Goal: Find specific page/section: Find specific page/section

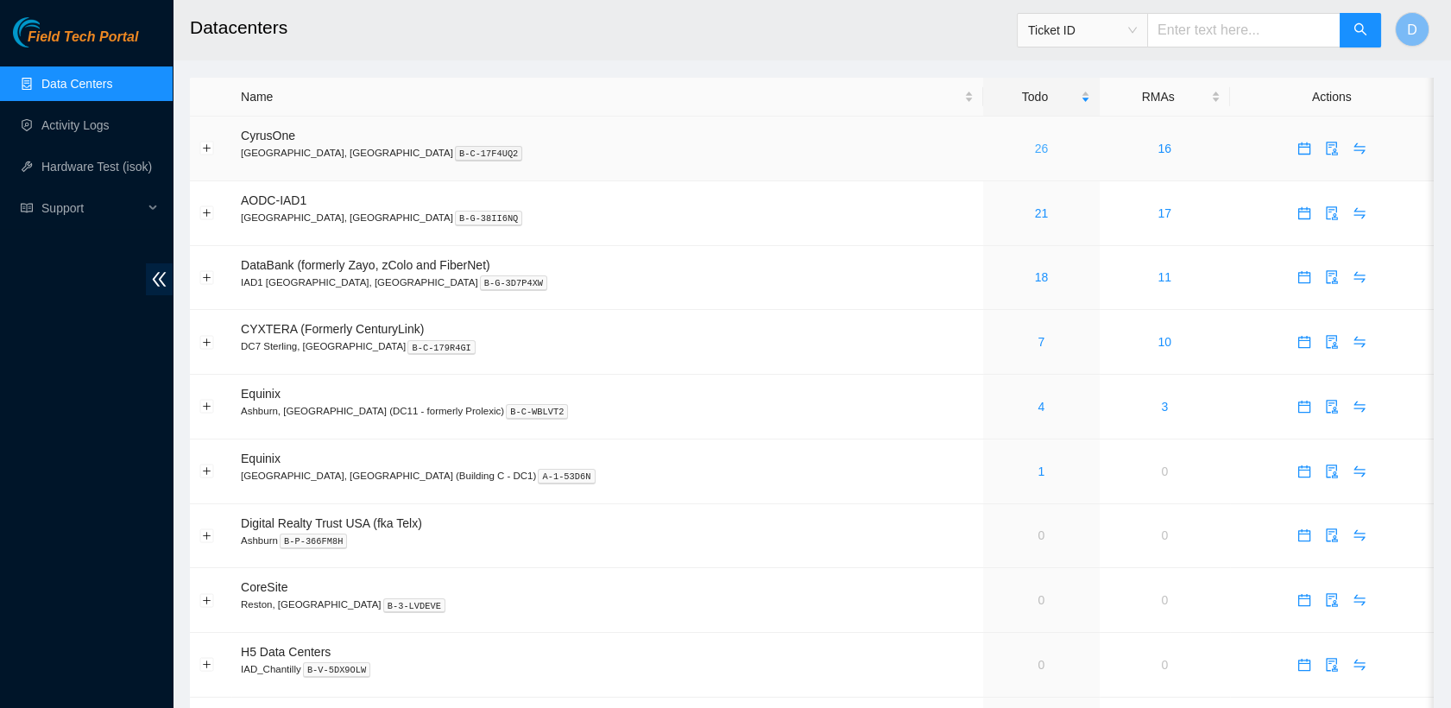
click at [1035, 147] on link "26" at bounding box center [1042, 149] width 14 height 14
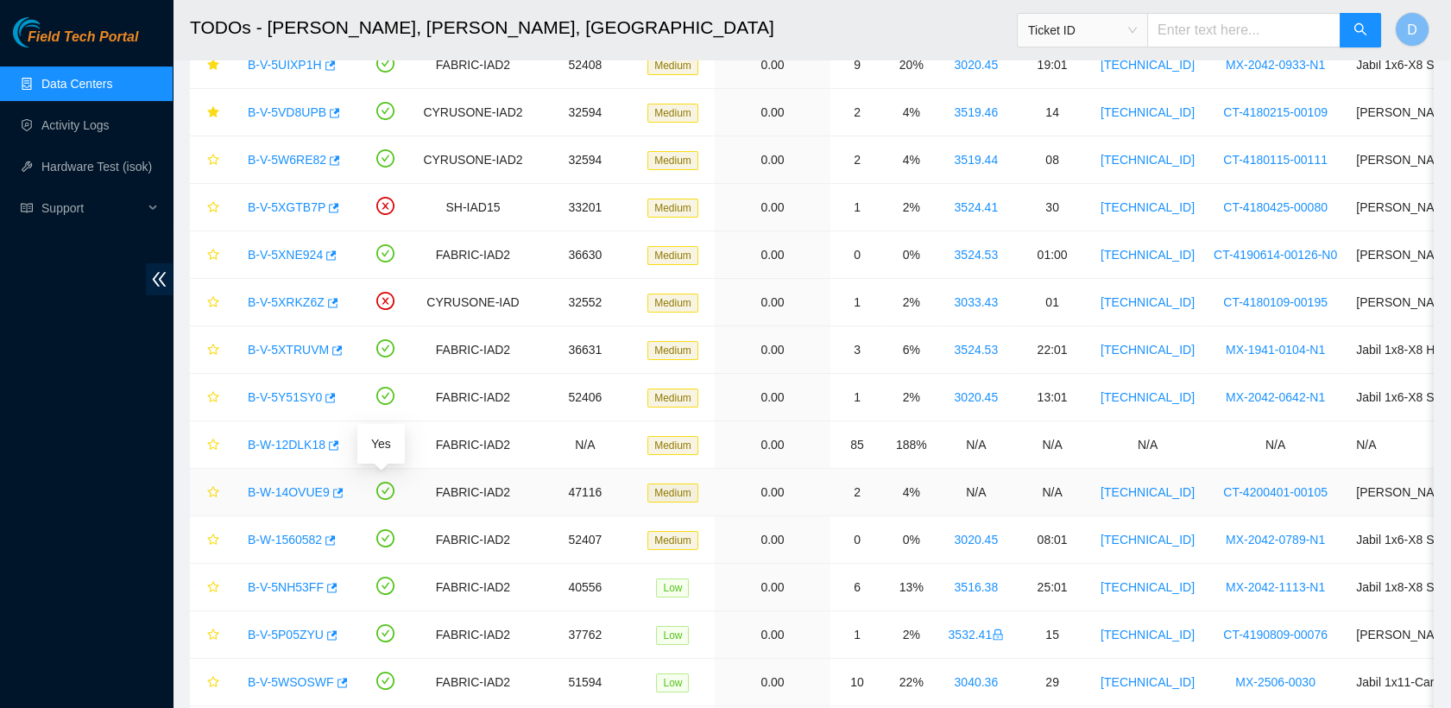
scroll to position [777, 0]
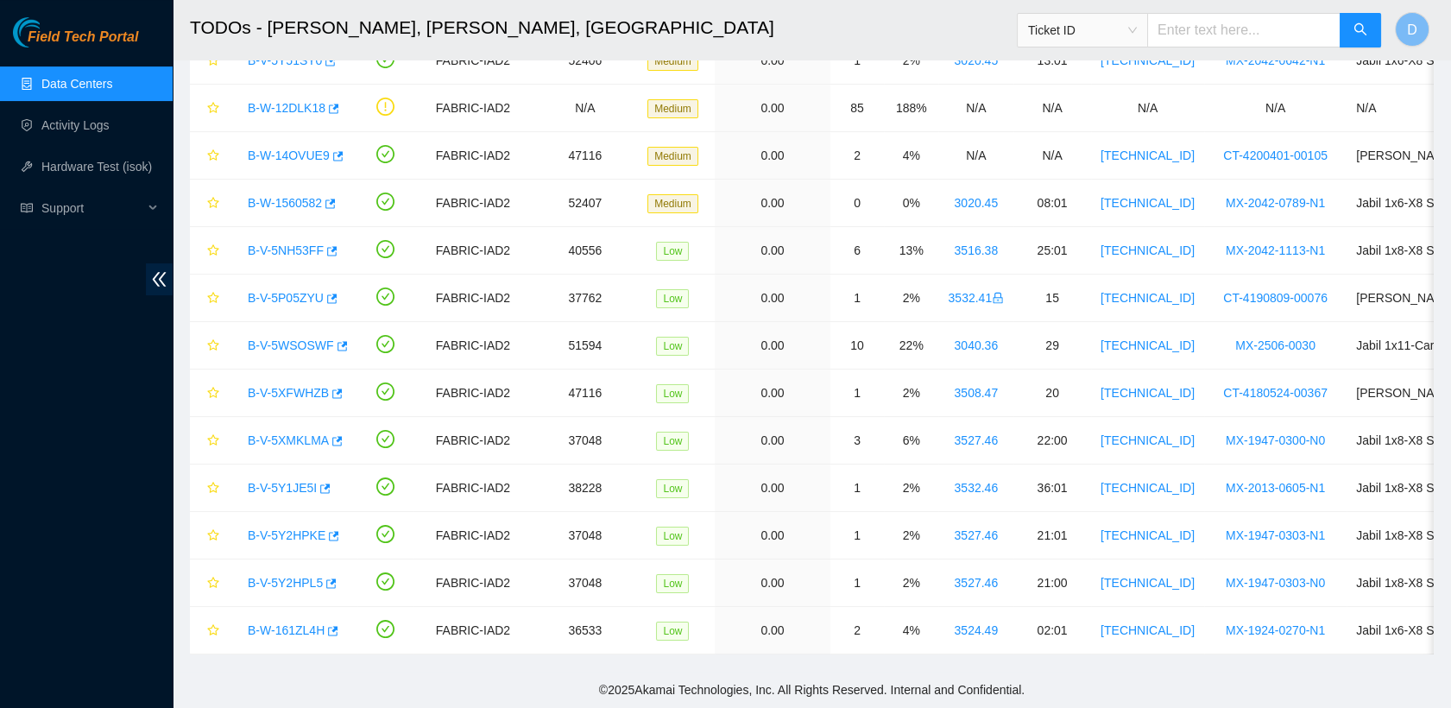
click at [112, 84] on link "Data Centers" at bounding box center [76, 84] width 71 height 14
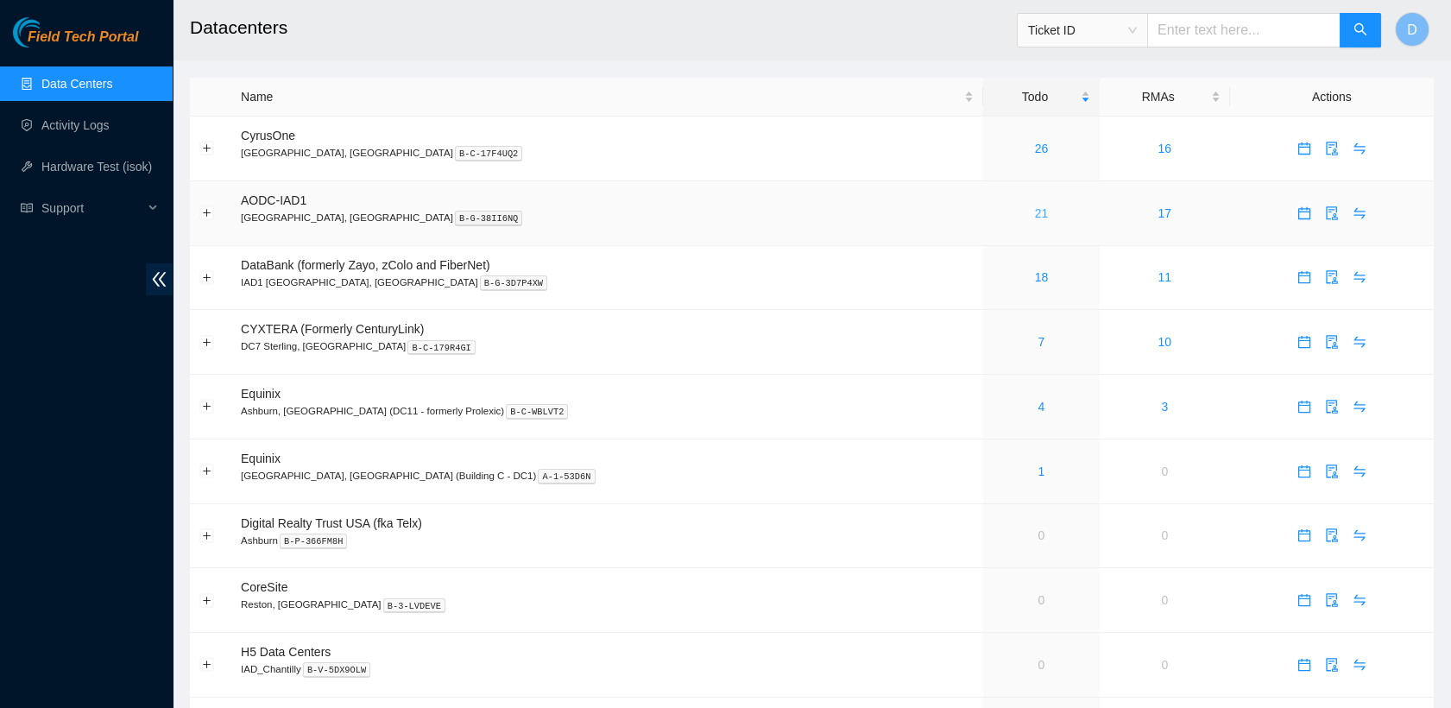
click at [1035, 213] on link "21" at bounding box center [1042, 213] width 14 height 14
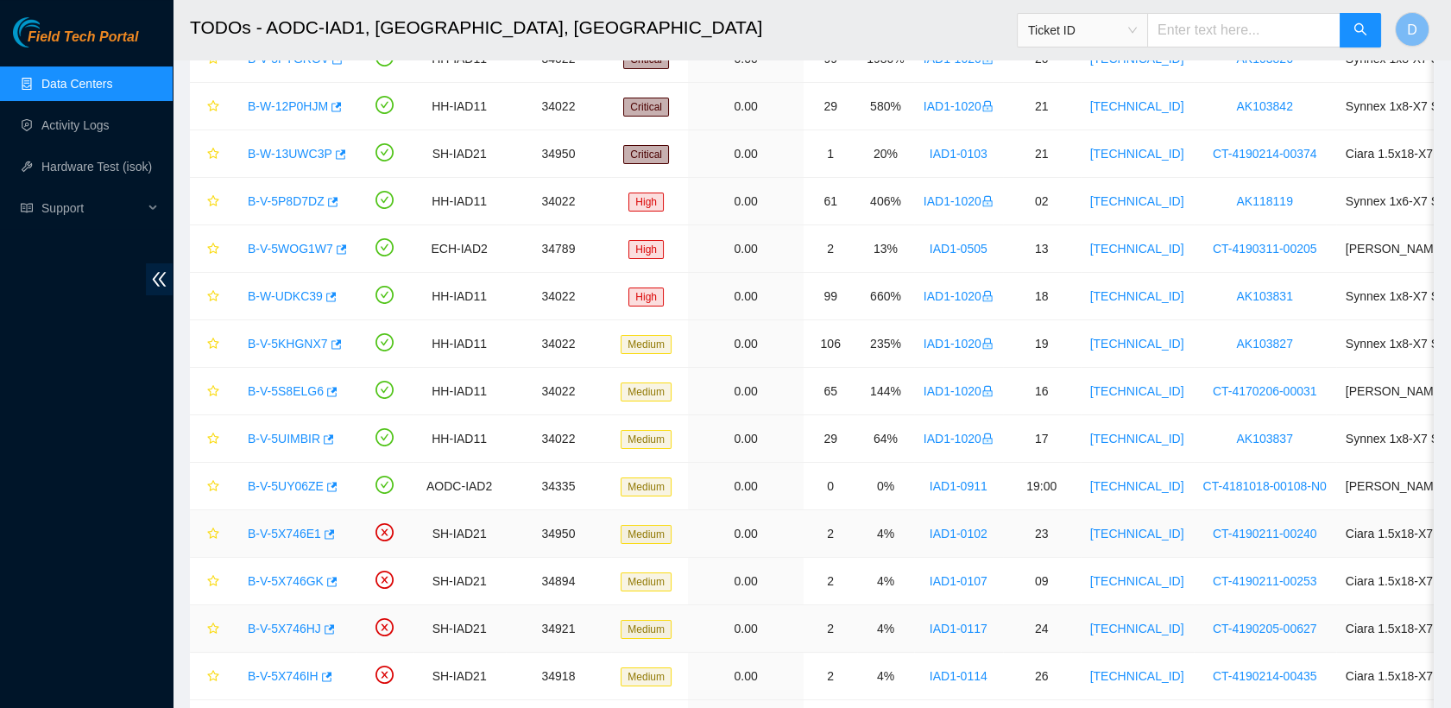
scroll to position [149, 0]
click at [288, 155] on link "B-W-13UWC3P" at bounding box center [290, 155] width 85 height 14
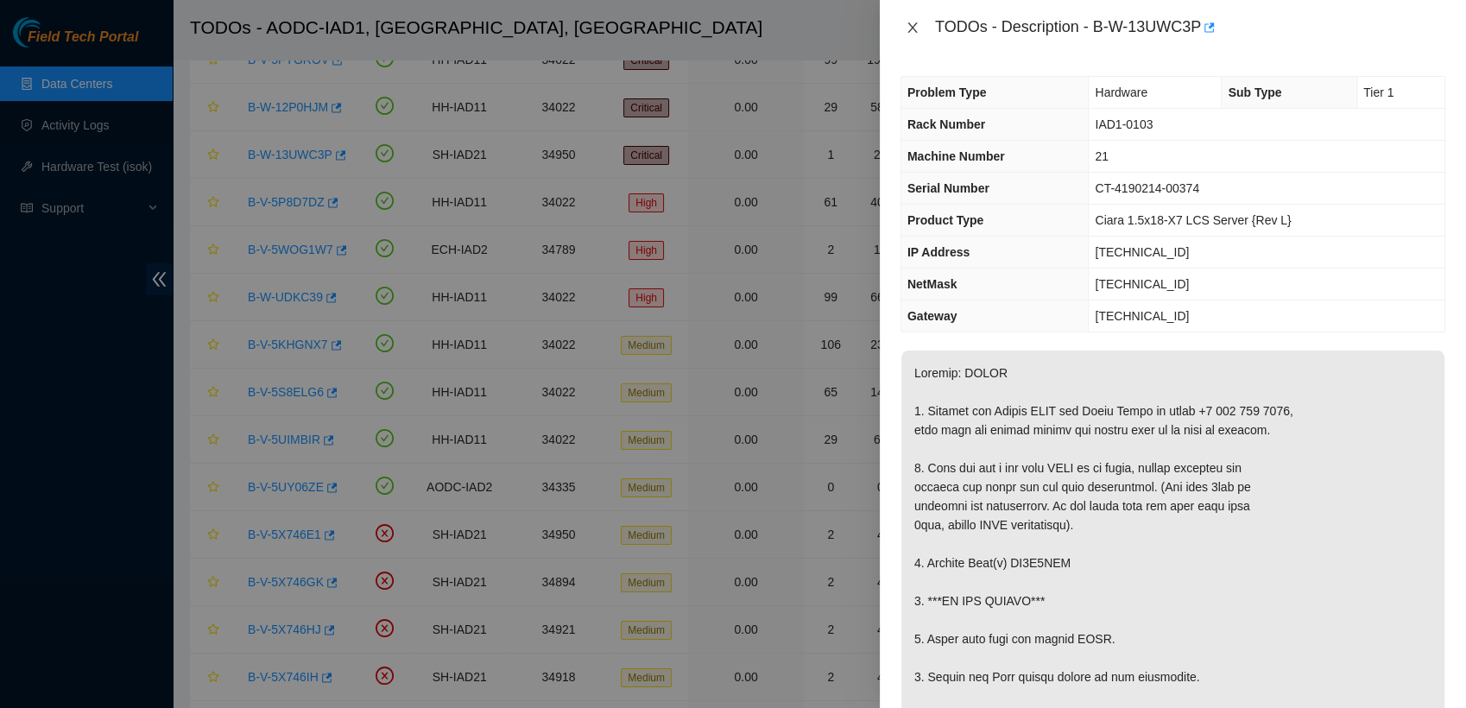
click at [906, 26] on icon "close" at bounding box center [913, 28] width 14 height 14
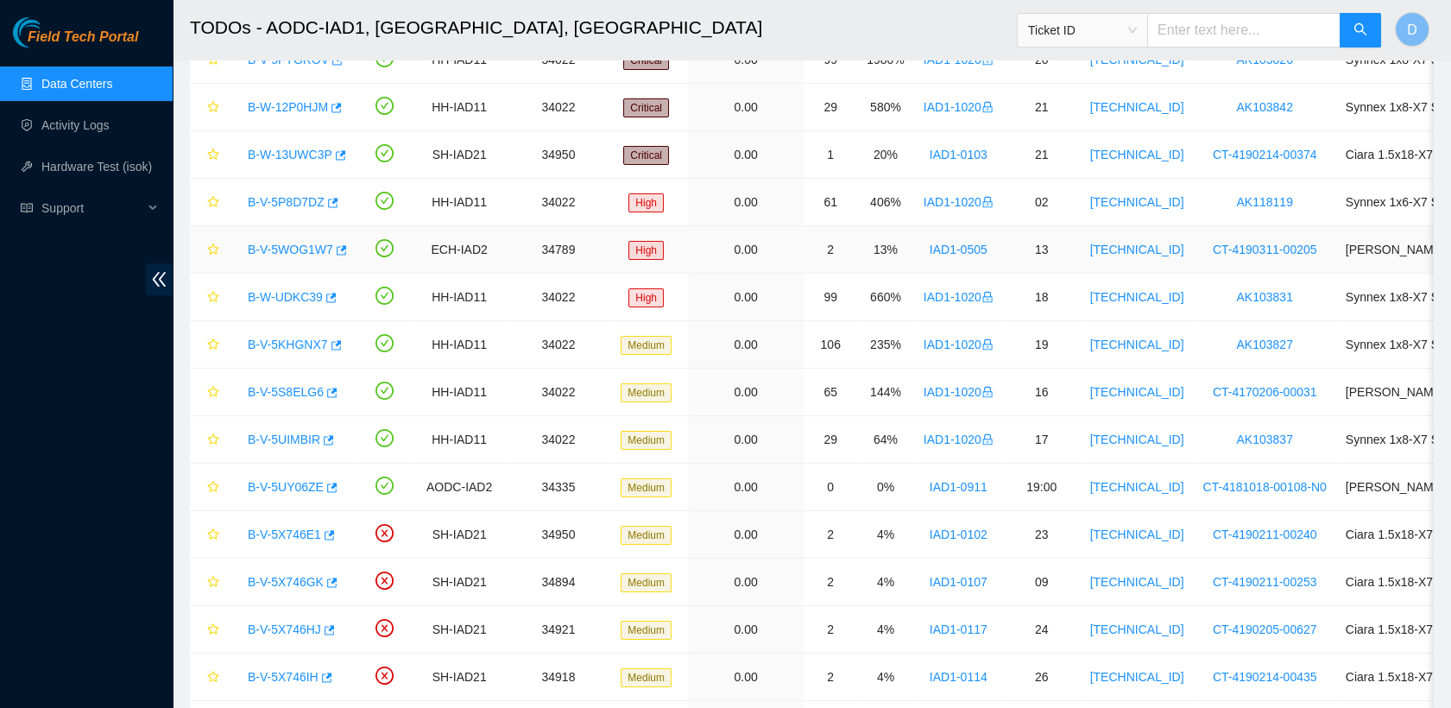
click at [282, 251] on link "B-V-5WOG1W7" at bounding box center [290, 250] width 85 height 14
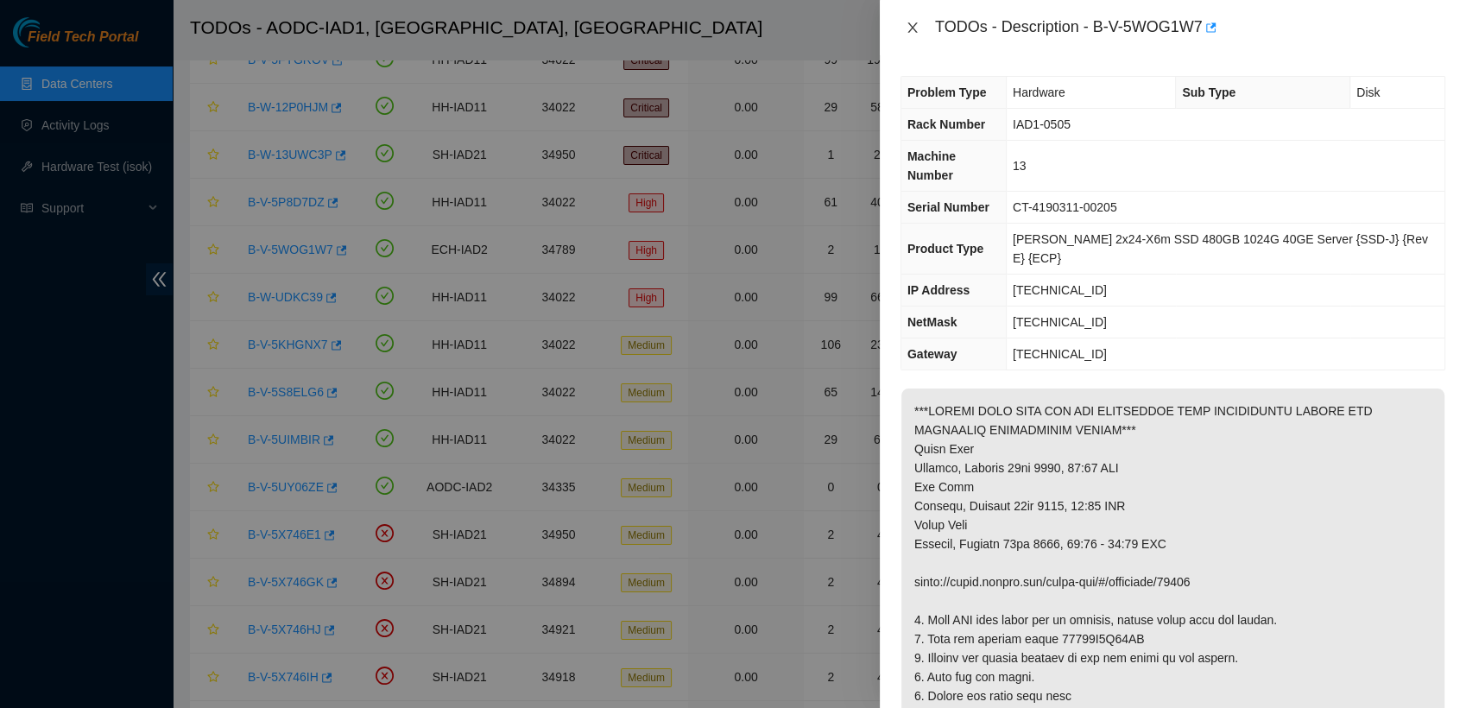
click at [912, 26] on icon "close" at bounding box center [913, 28] width 14 height 14
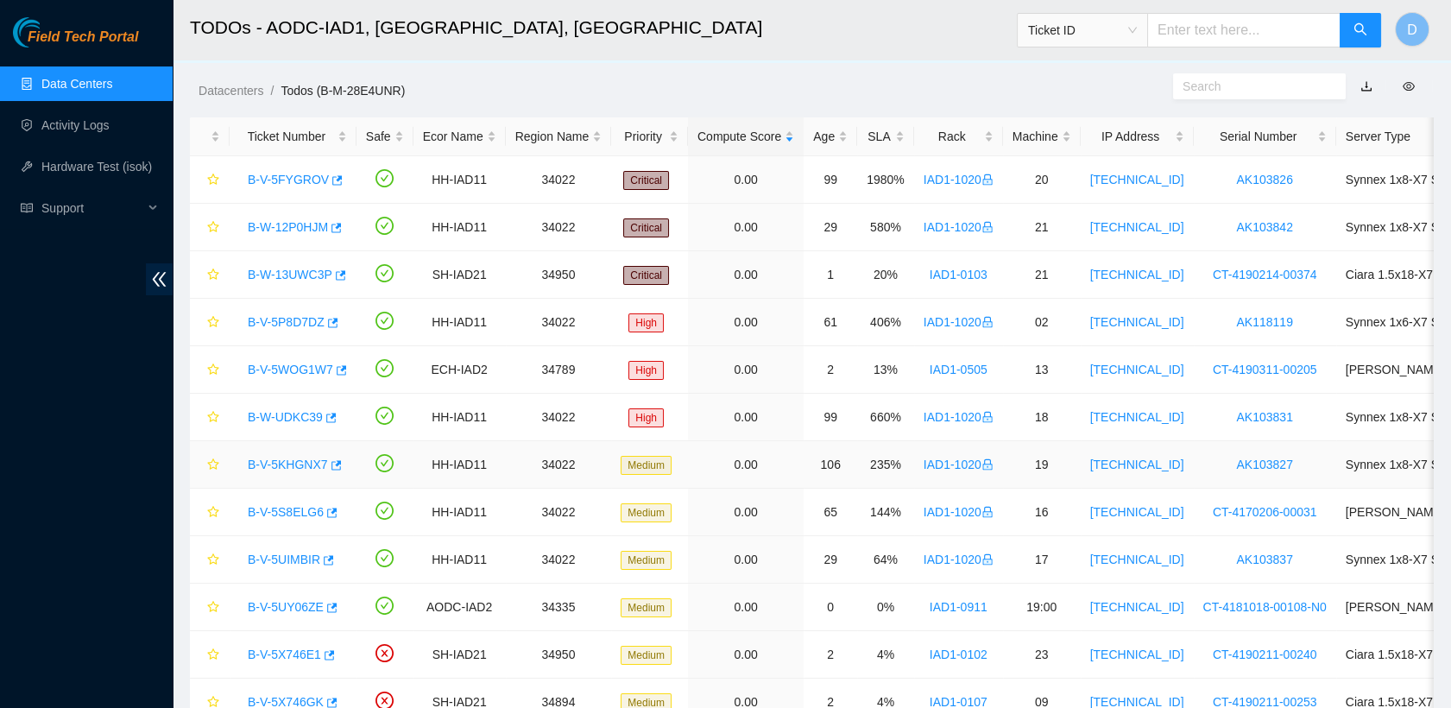
scroll to position [30, 0]
click at [112, 88] on link "Data Centers" at bounding box center [76, 84] width 71 height 14
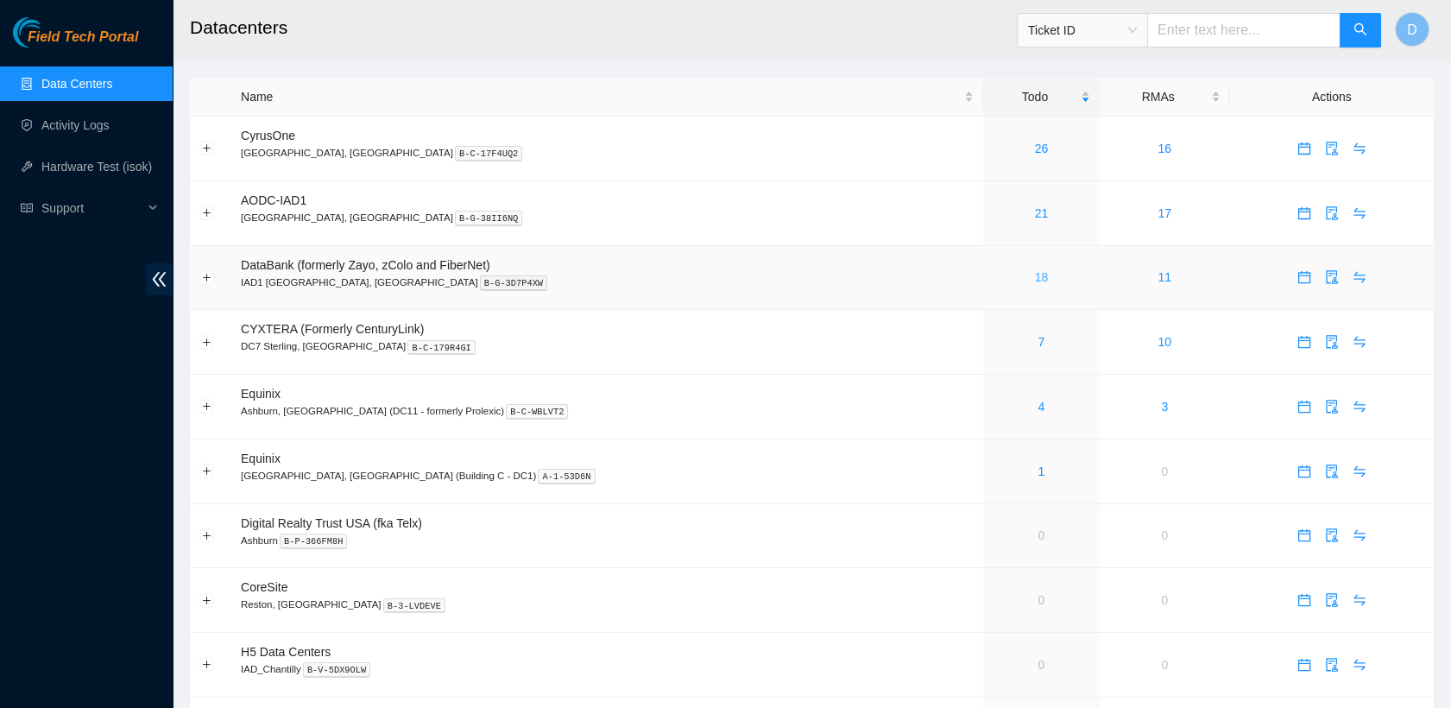
click at [1035, 279] on link "18" at bounding box center [1042, 277] width 14 height 14
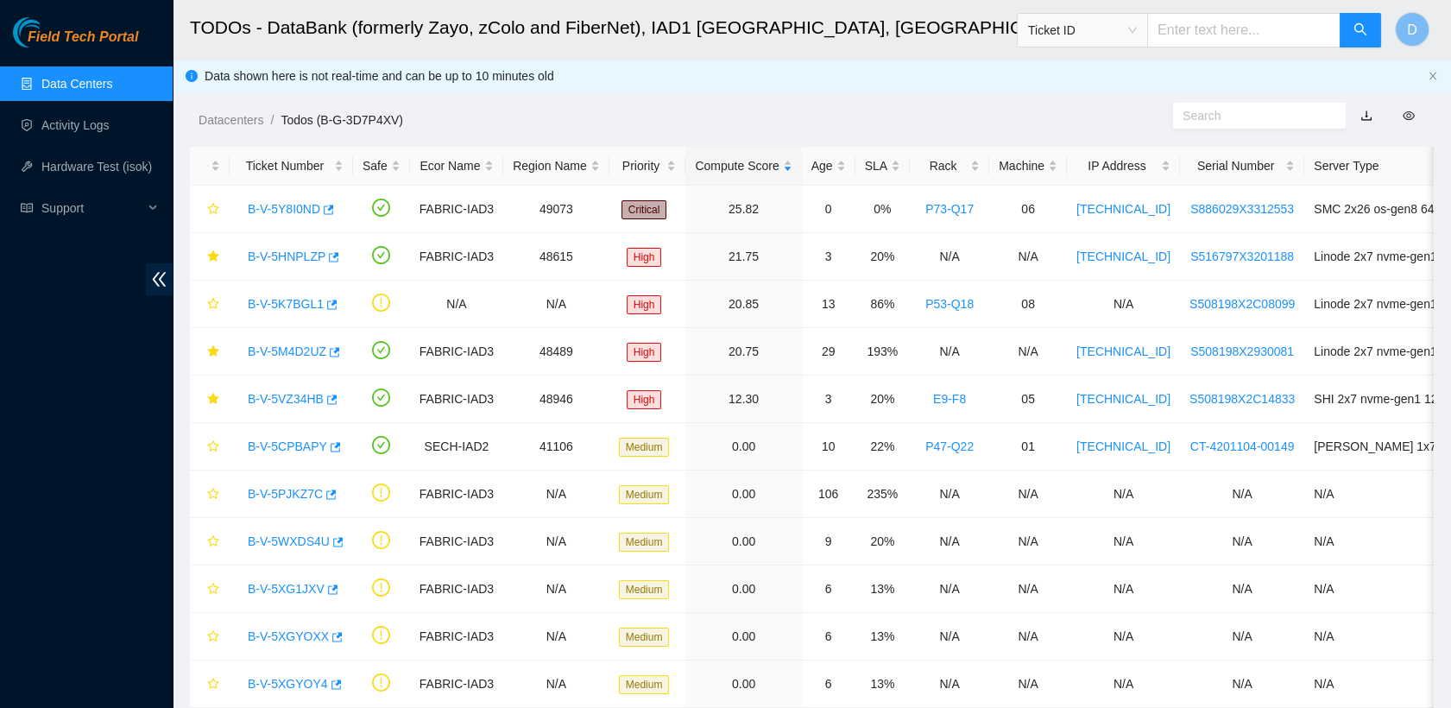
click at [657, 101] on div "Datacenters / Todos (B-G-3D7P4XV) /" at bounding box center [652, 81] width 959 height 97
click at [963, 103] on div "Datacenters / Todos (B-G-3D7P4XV) /" at bounding box center [652, 81] width 959 height 97
click at [112, 83] on link "Data Centers" at bounding box center [76, 84] width 71 height 14
